Goal: Task Accomplishment & Management: Manage account settings

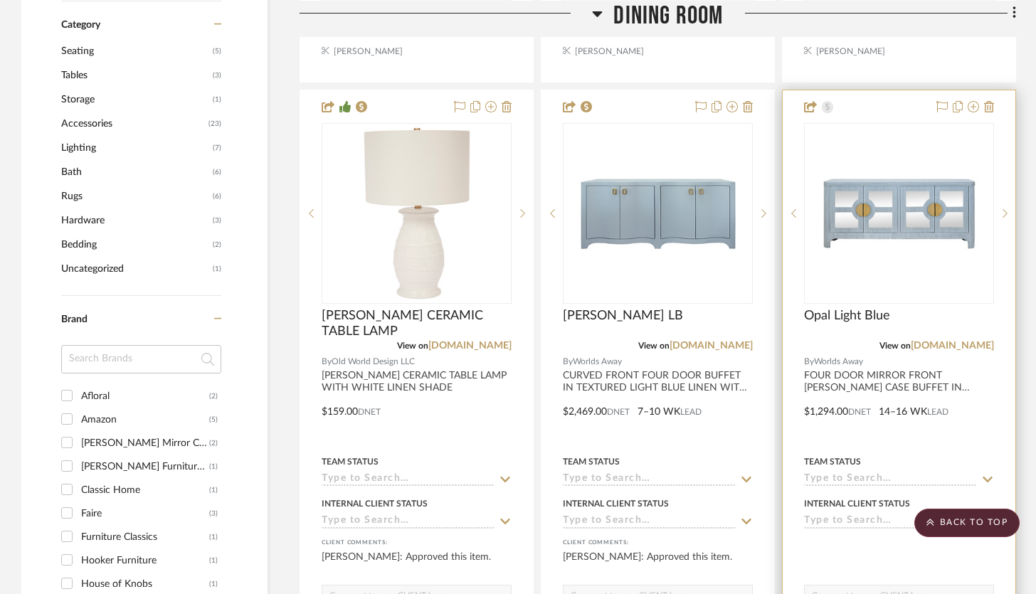
scroll to position [984, 0]
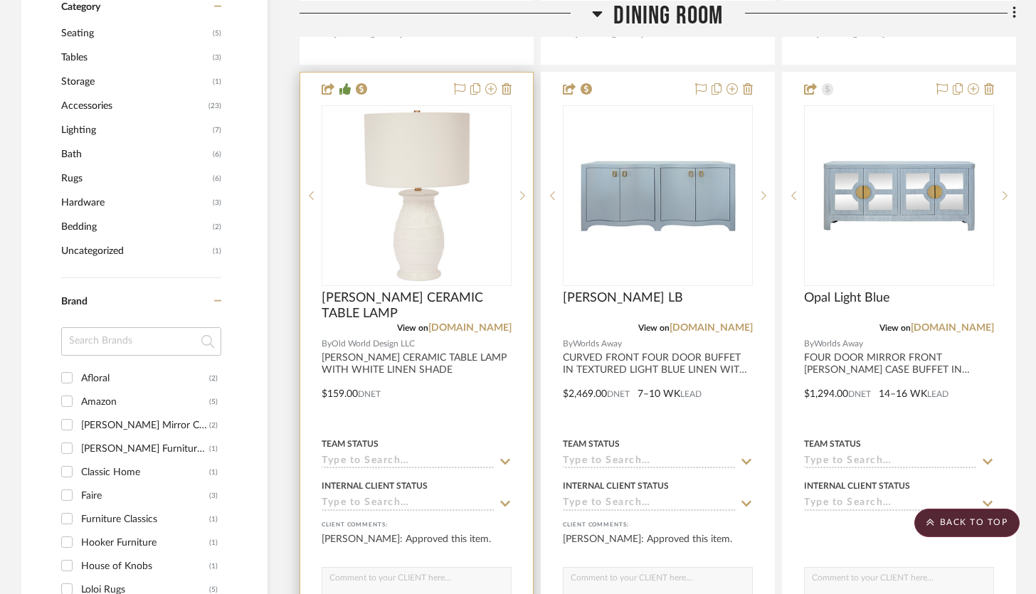
click at [447, 411] on div at bounding box center [416, 384] width 233 height 623
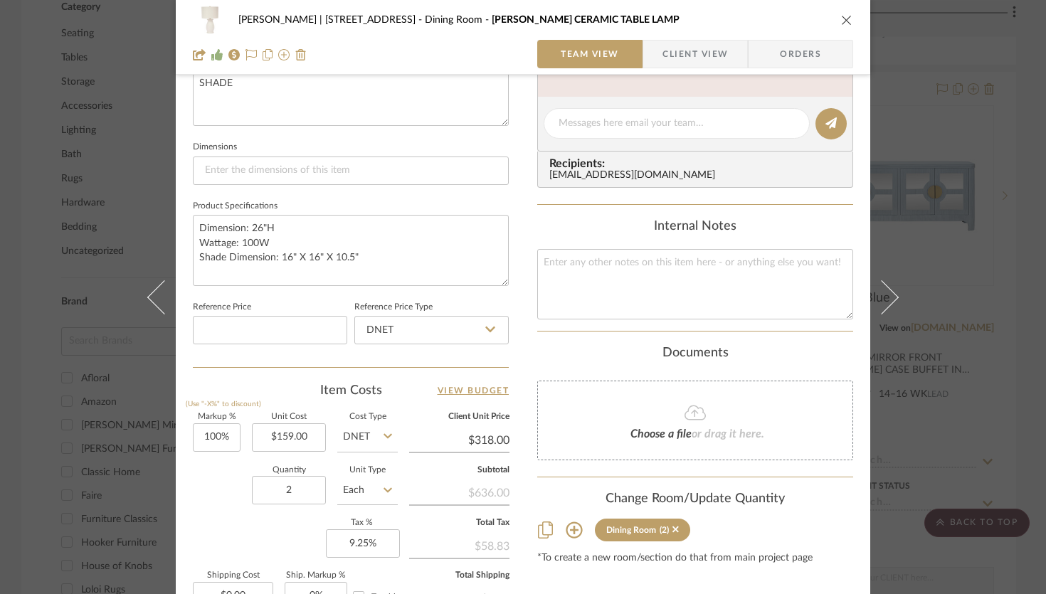
scroll to position [557, 0]
click at [841, 19] on icon "close" at bounding box center [846, 19] width 11 height 11
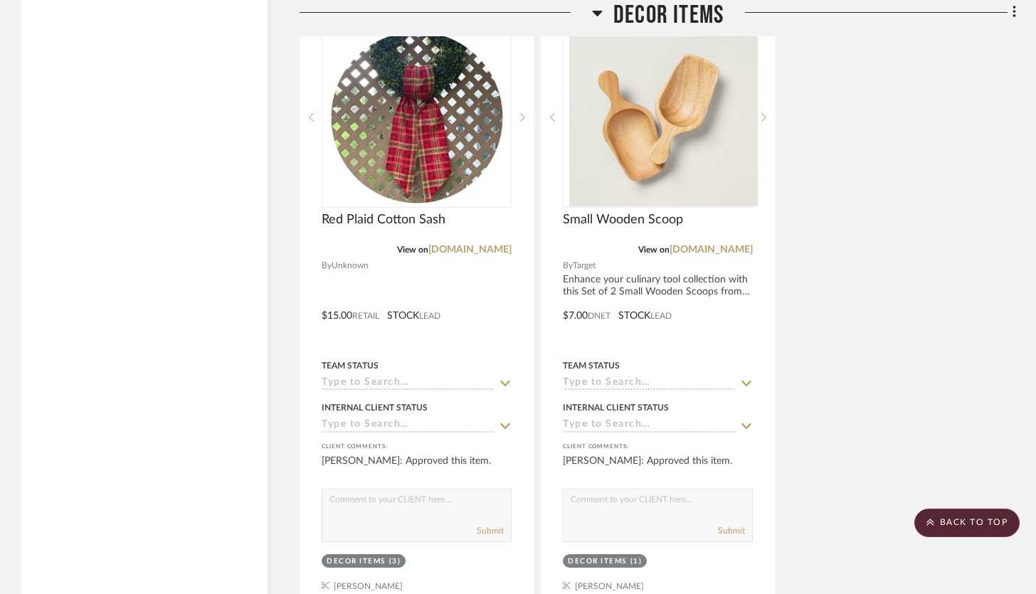
scroll to position [12307, 0]
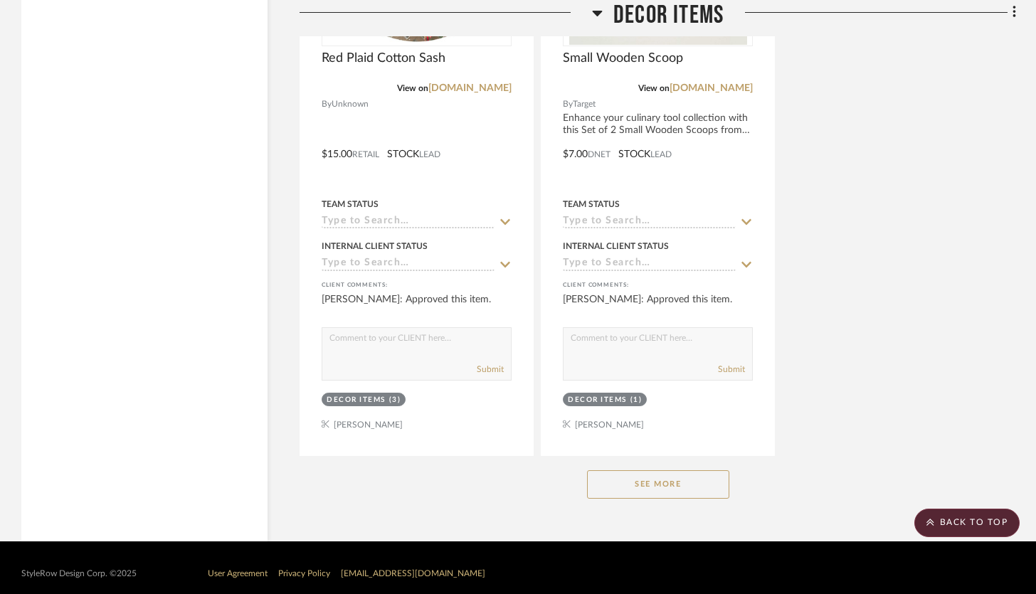
click at [646, 472] on button "See More" at bounding box center [658, 484] width 142 height 28
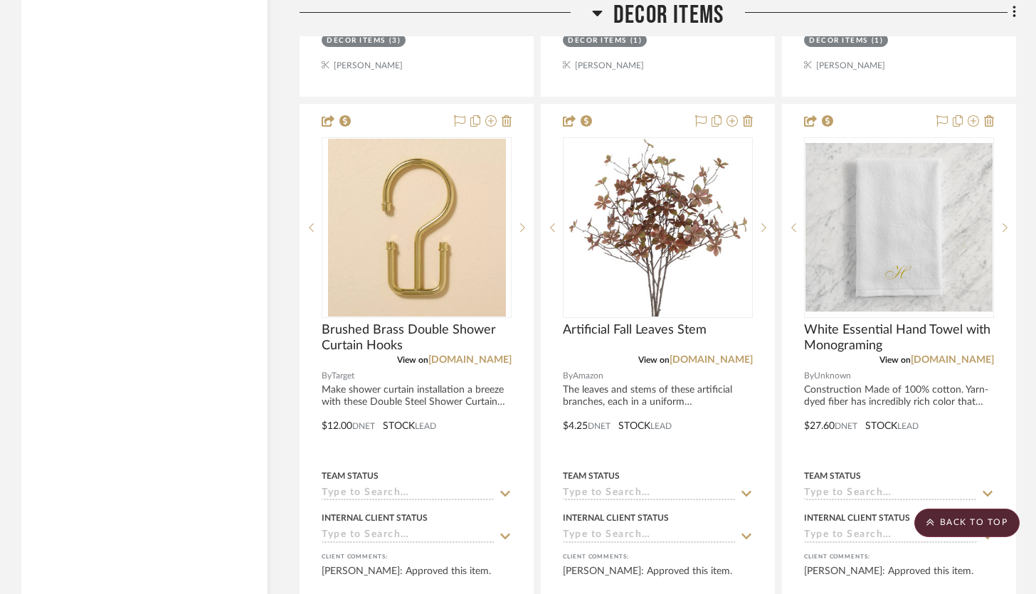
scroll to position [12683, 0]
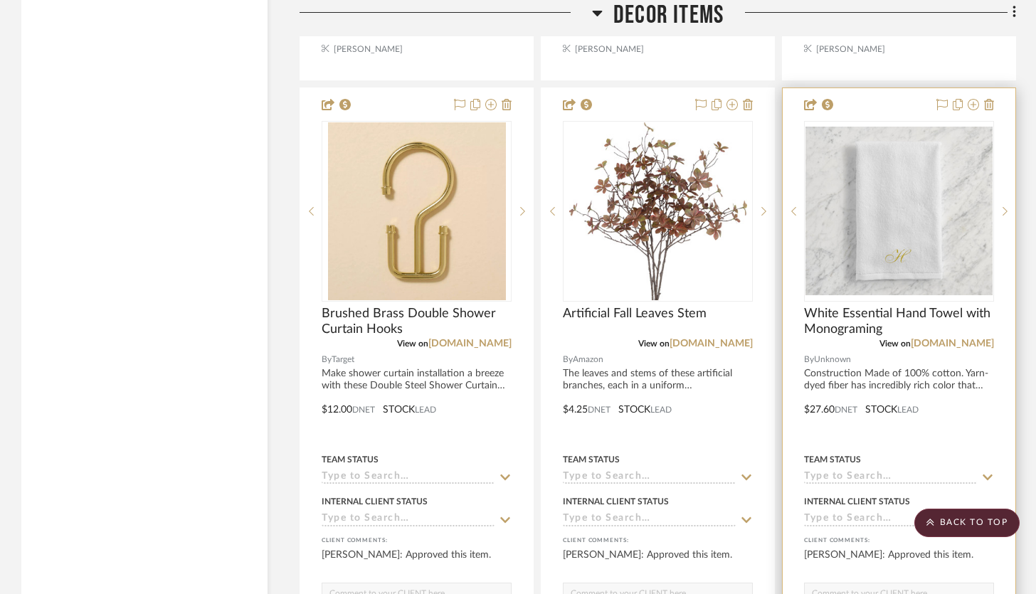
click at [915, 414] on div at bounding box center [899, 399] width 233 height 623
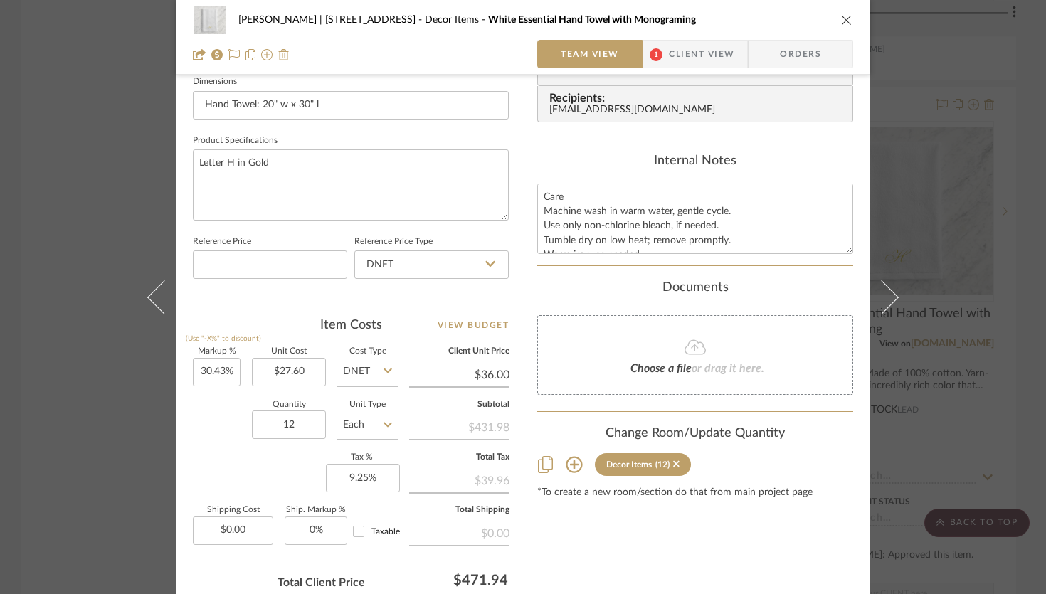
scroll to position [728, 0]
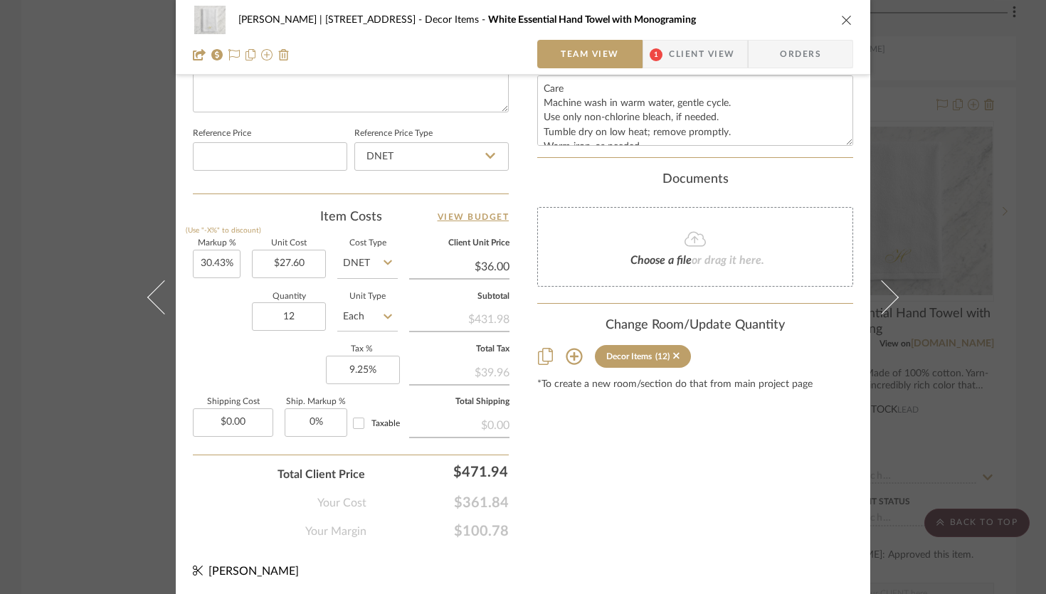
click at [841, 20] on icon "close" at bounding box center [846, 19] width 11 height 11
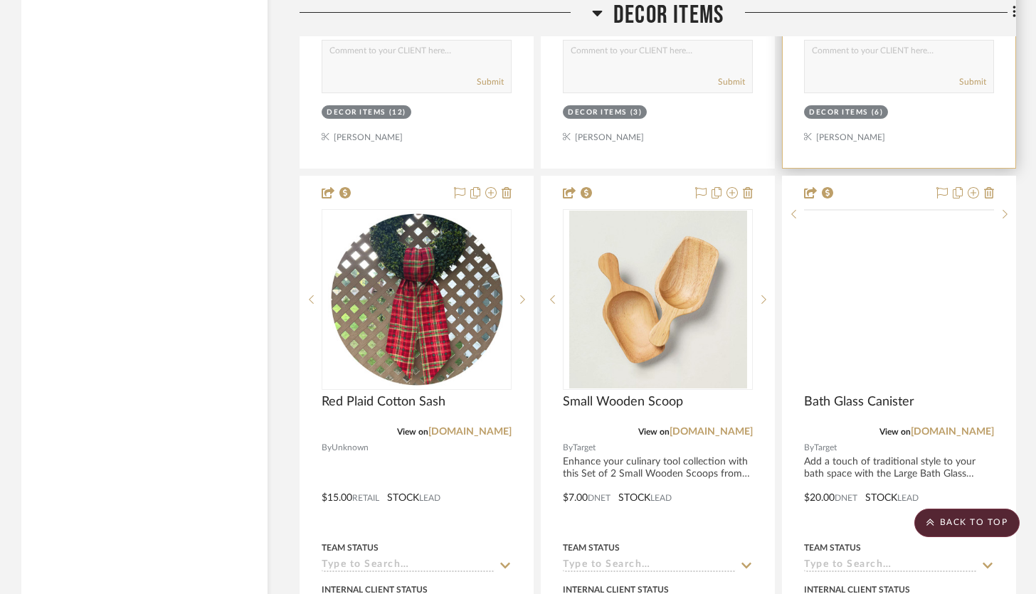
scroll to position [12013, 0]
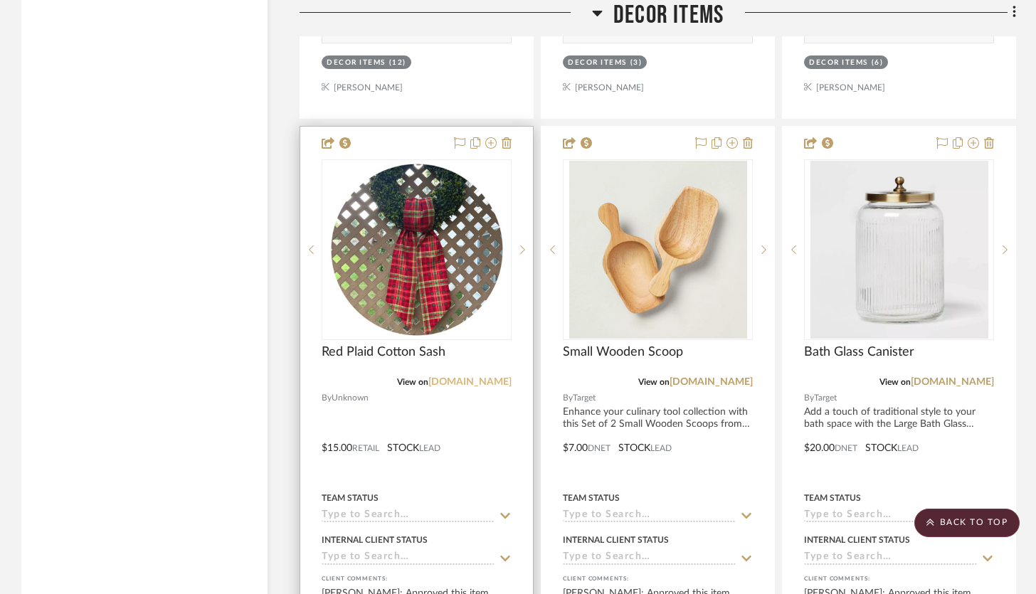
click at [492, 377] on link "[DOMAIN_NAME]" at bounding box center [469, 382] width 83 height 10
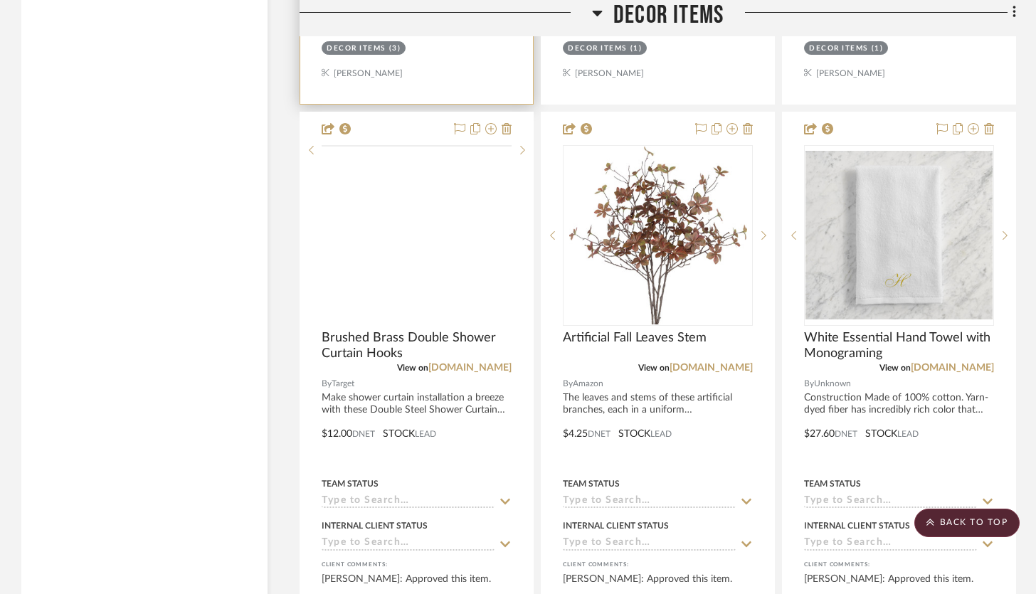
scroll to position [12661, 0]
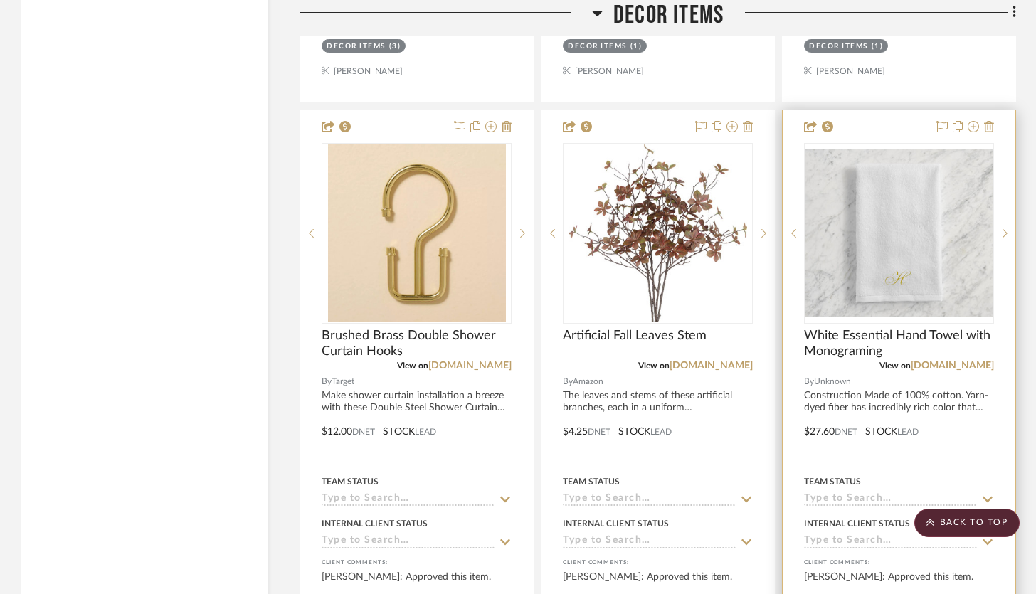
click at [918, 448] on div at bounding box center [899, 421] width 233 height 623
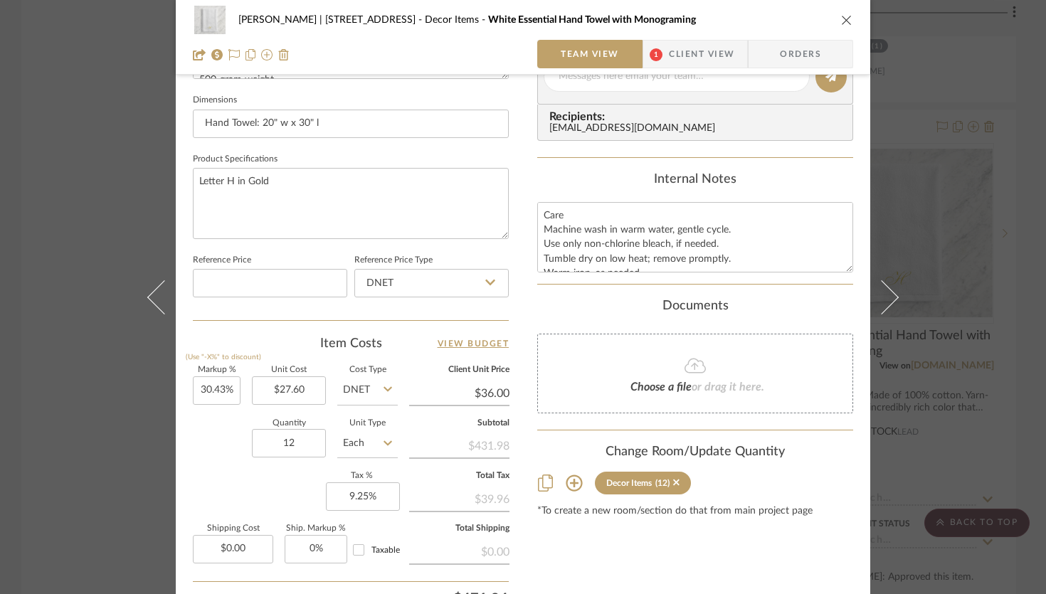
scroll to position [728, 0]
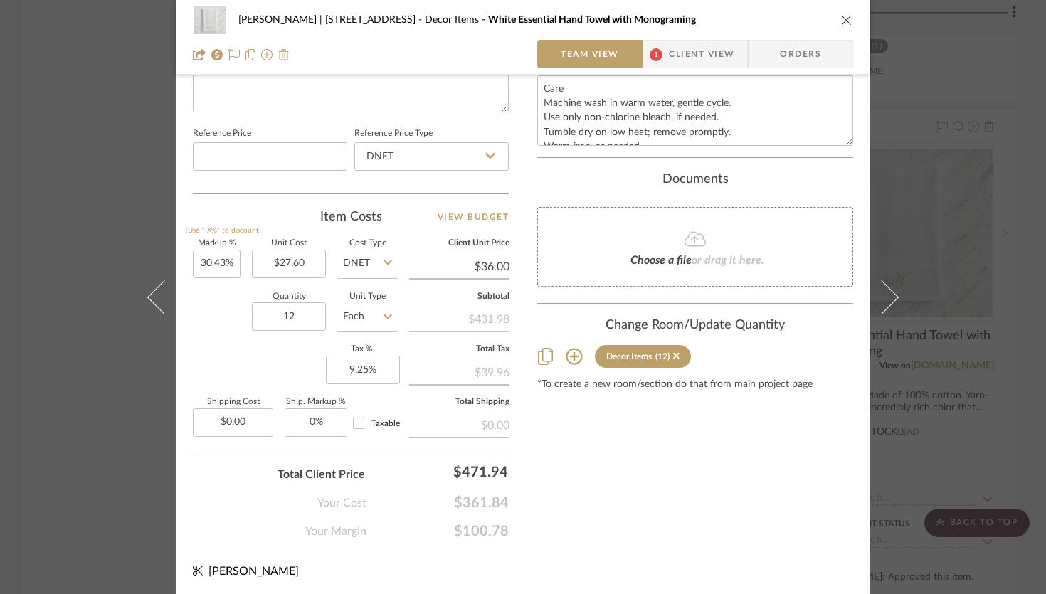
click at [845, 24] on icon "close" at bounding box center [846, 19] width 11 height 11
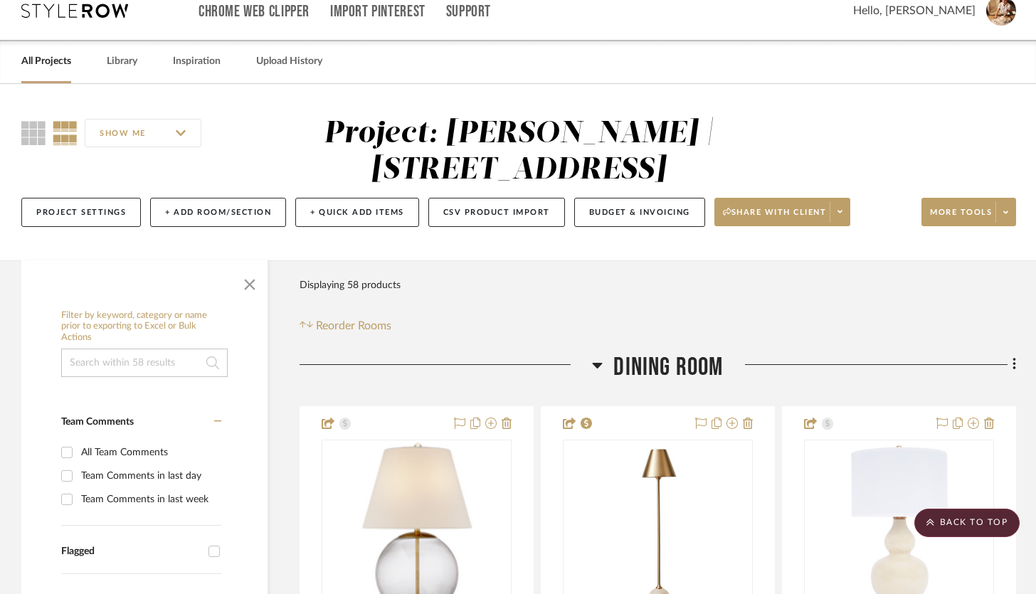
scroll to position [0, 0]
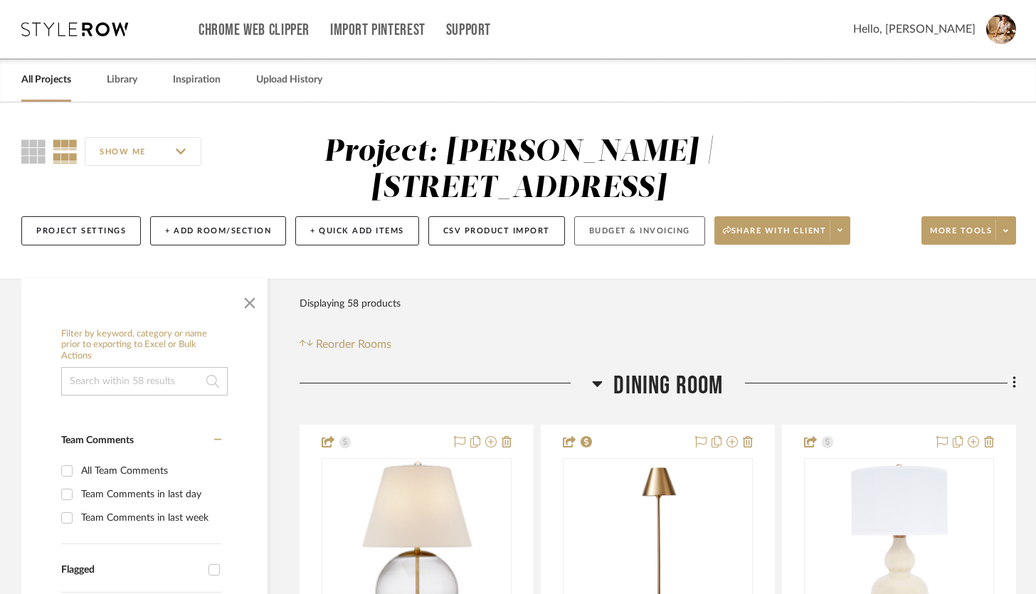
click at [671, 241] on button "Budget & Invoicing" at bounding box center [639, 230] width 131 height 29
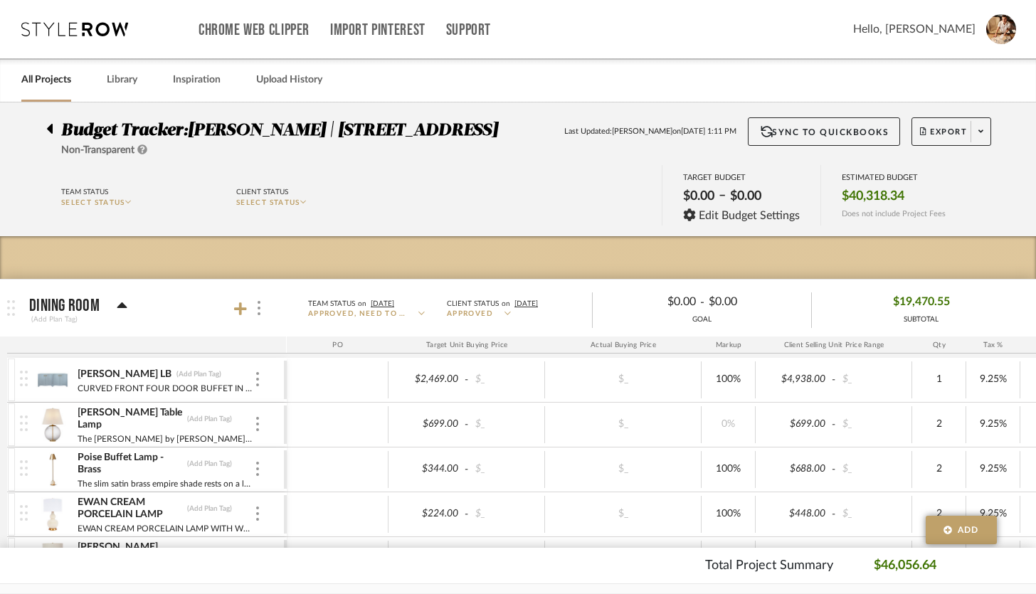
click at [49, 126] on icon at bounding box center [50, 129] width 6 height 10
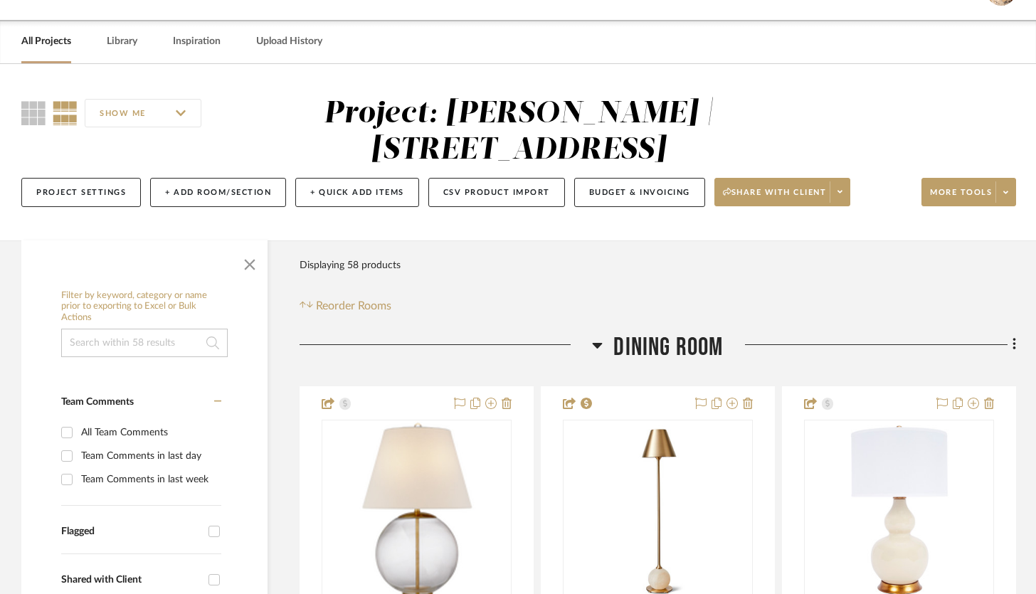
scroll to position [41, 0]
